Goal: Information Seeking & Learning: Find contact information

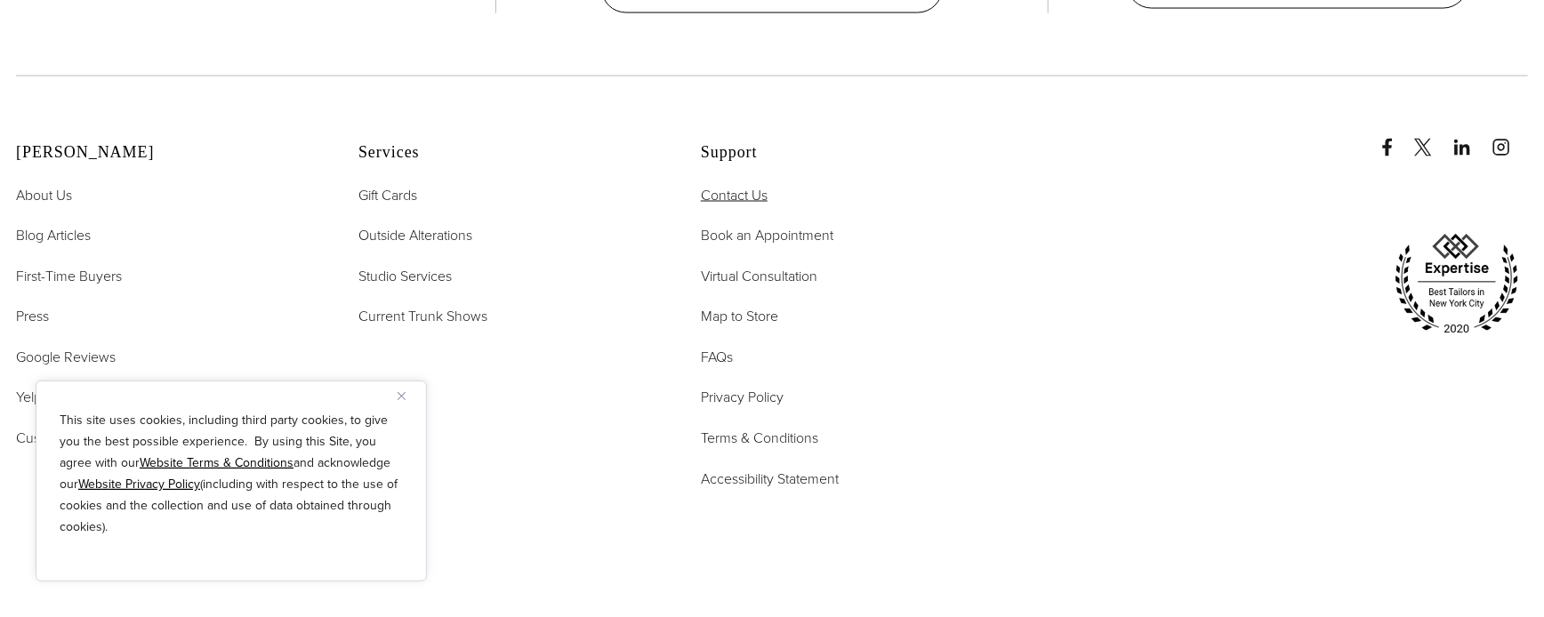
click at [735, 185] on span "Contact Us" at bounding box center [734, 195] width 67 height 20
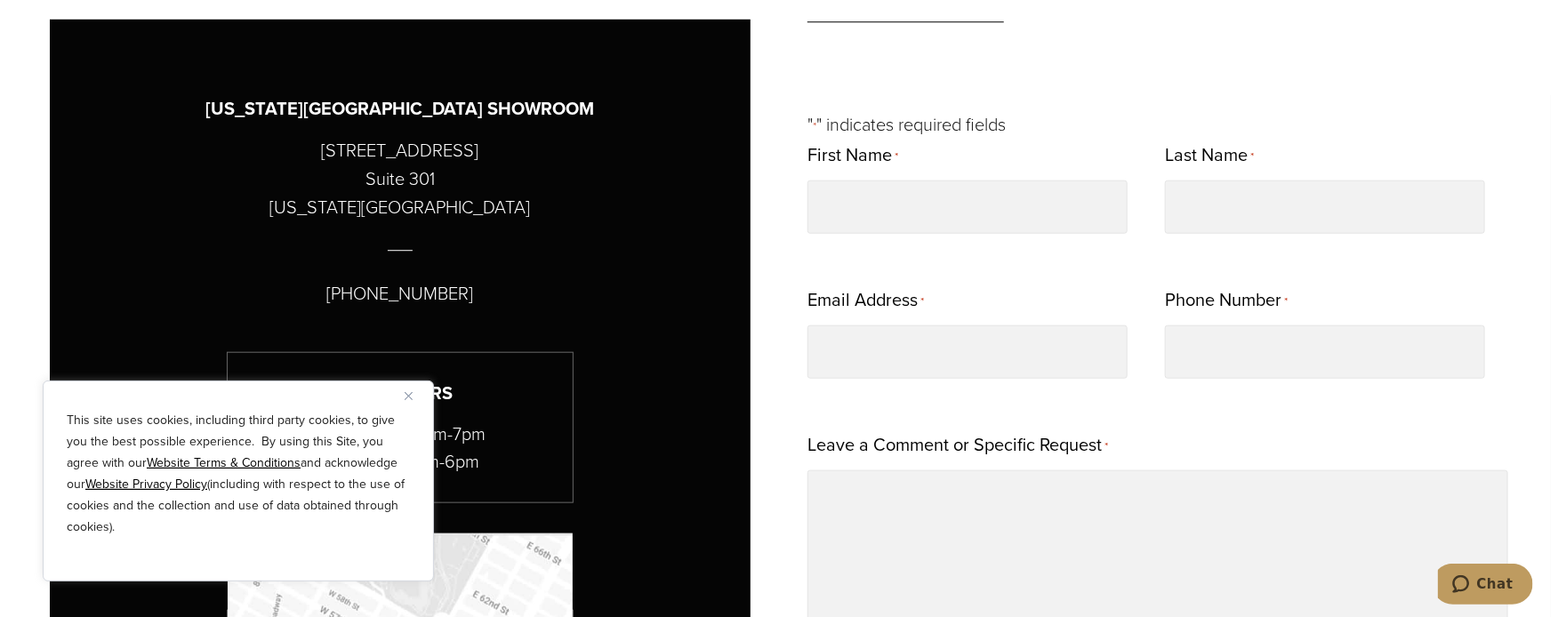
scroll to position [872, 0]
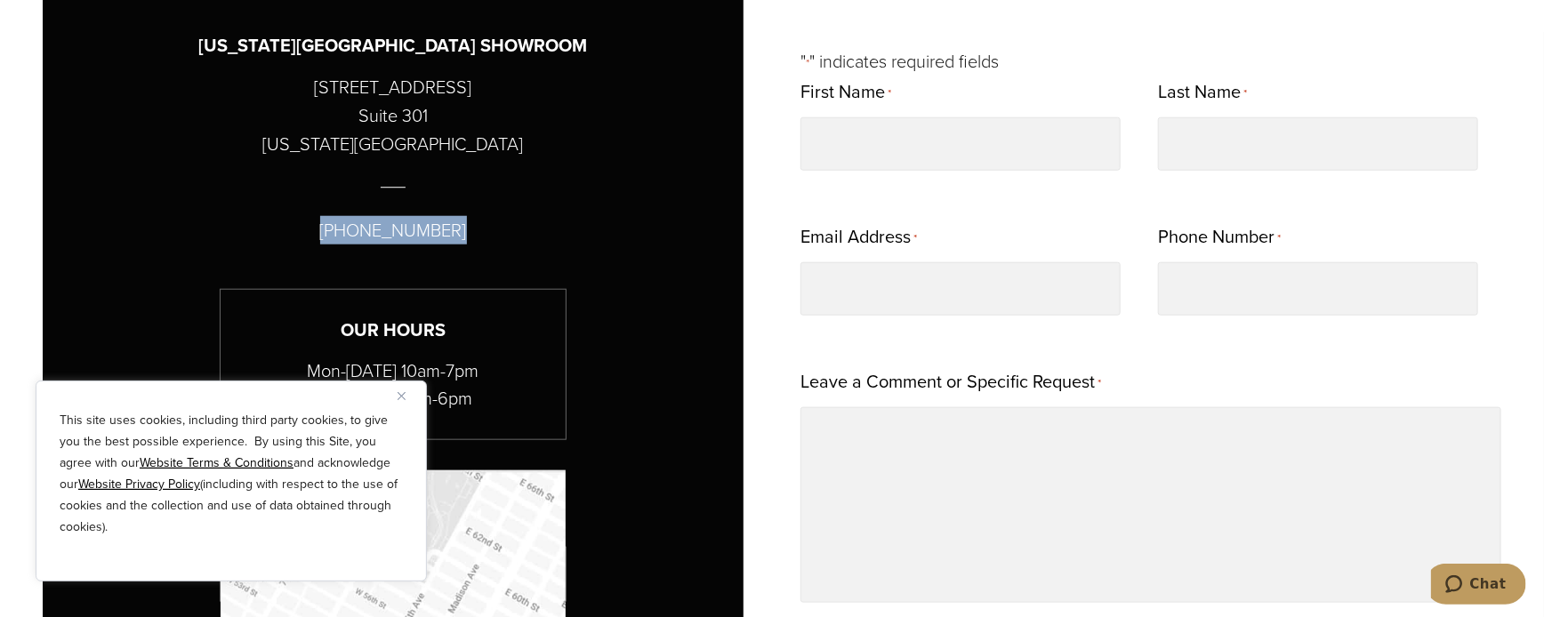
drag, startPoint x: 335, startPoint y: 224, endPoint x: 457, endPoint y: 232, distance: 122.1
click at [457, 232] on div "[US_STATE][GEOGRAPHIC_DATA] SHOWROOM [STREET_ADDRESS][US_STATE] [PHONE_NUMBER] …" at bounding box center [393, 465] width 701 height 1019
copy p "[PHONE_NUMBER]"
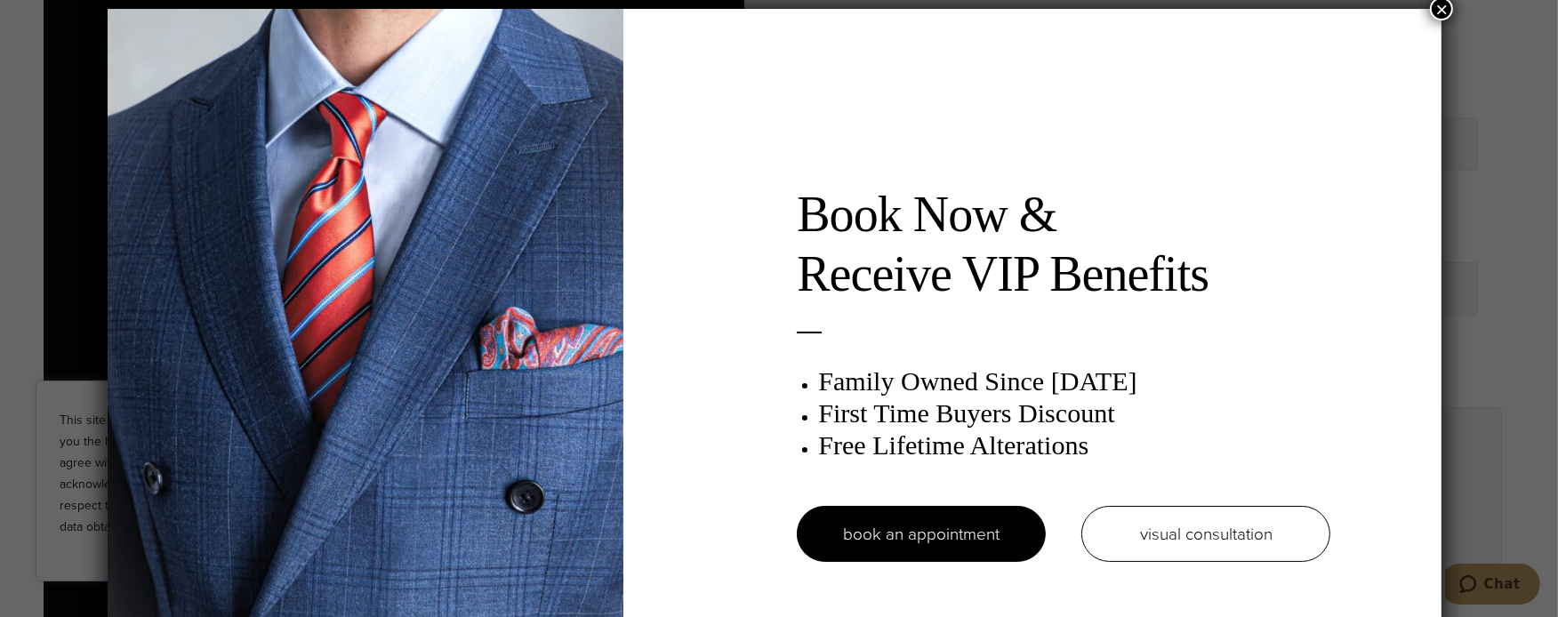
scroll to position [9, 0]
